Goal: Task Accomplishment & Management: Use online tool/utility

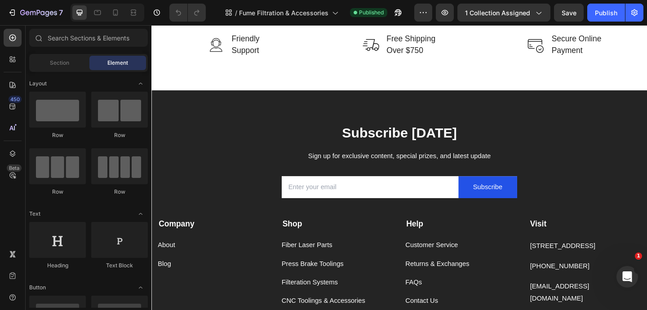
scroll to position [1710, 0]
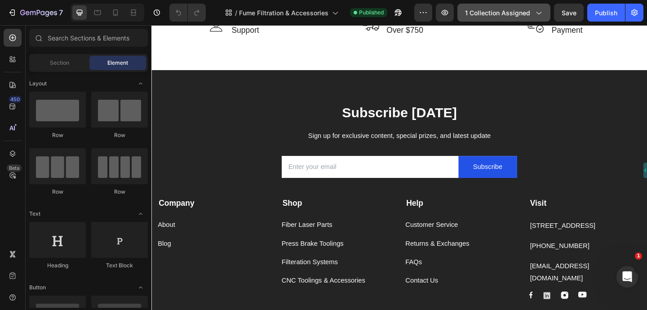
click at [495, 17] on span "1 collection assigned" at bounding box center [497, 12] width 65 height 9
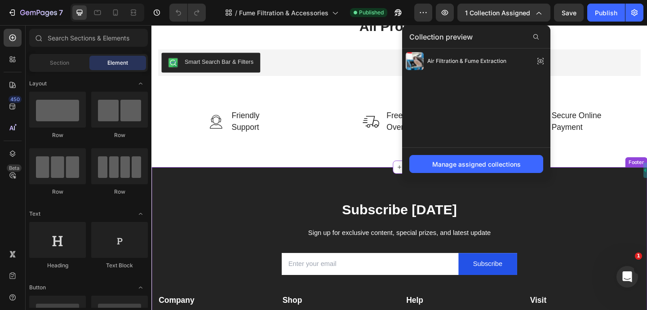
scroll to position [1523, 0]
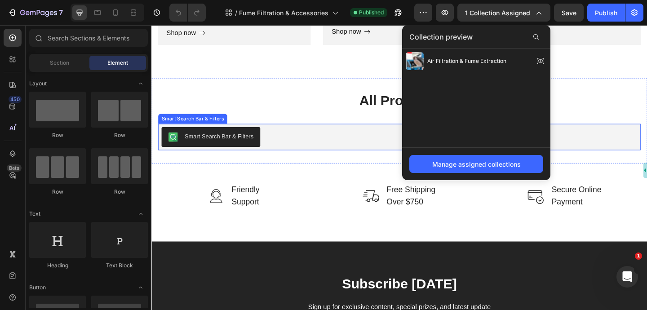
click at [360, 137] on div "Smart Search Bar & Filters" at bounding box center [421, 147] width 518 height 22
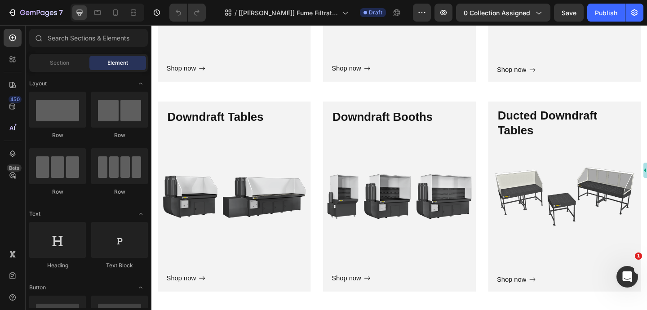
scroll to position [312, 0]
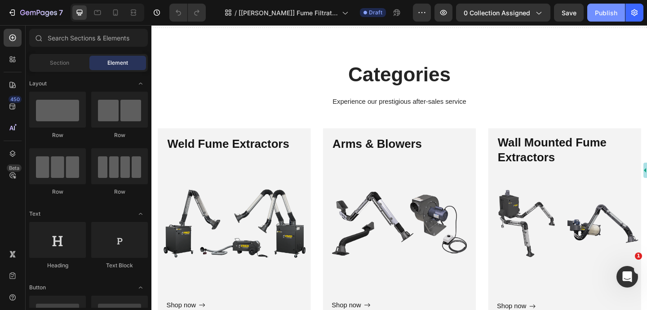
click at [608, 15] on div "Publish" at bounding box center [606, 12] width 22 height 9
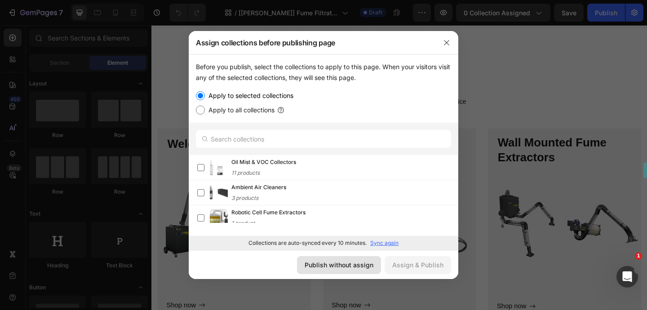
click at [341, 266] on div "Publish without assign" at bounding box center [339, 264] width 69 height 9
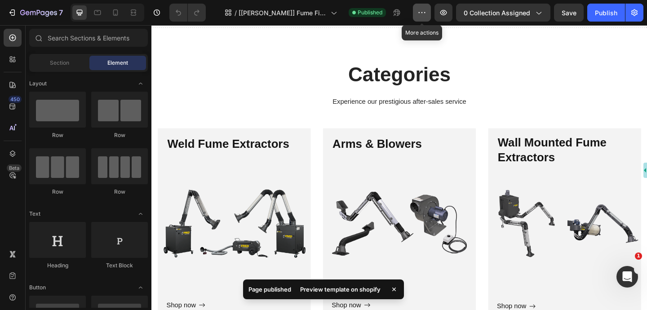
click at [422, 18] on button "button" at bounding box center [422, 13] width 18 height 18
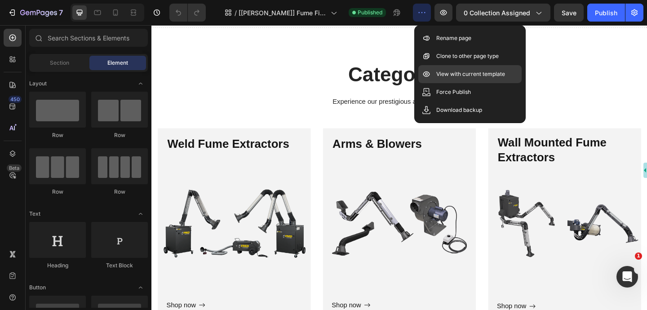
click at [469, 72] on p "View with current template" at bounding box center [471, 74] width 69 height 9
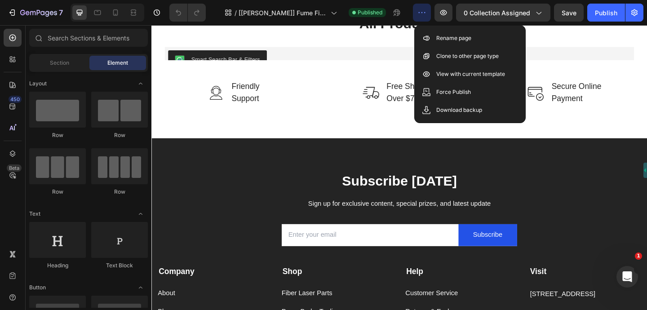
scroll to position [1557, 0]
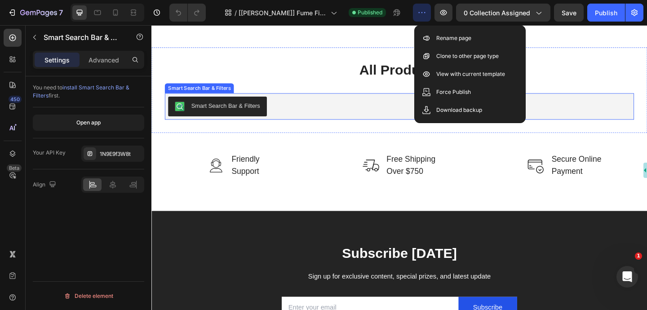
click at [214, 95] on div "Smart Search Bar & Filters" at bounding box center [203, 94] width 71 height 8
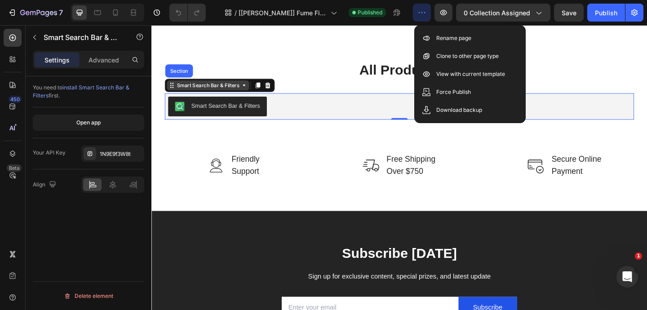
click at [210, 95] on div "Smart Search Bar & Filters" at bounding box center [212, 90] width 89 height 11
